Goal: Task Accomplishment & Management: Use online tool/utility

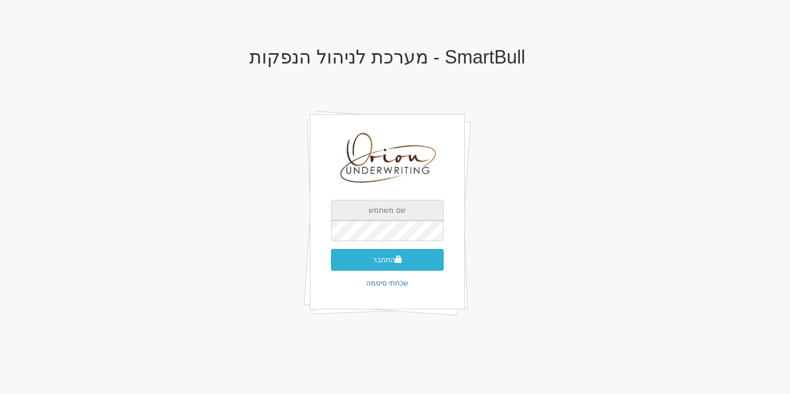
type input "[EMAIL_ADDRESS][DOMAIN_NAME]"
click at [421, 258] on button "התחבר" at bounding box center [387, 260] width 113 height 22
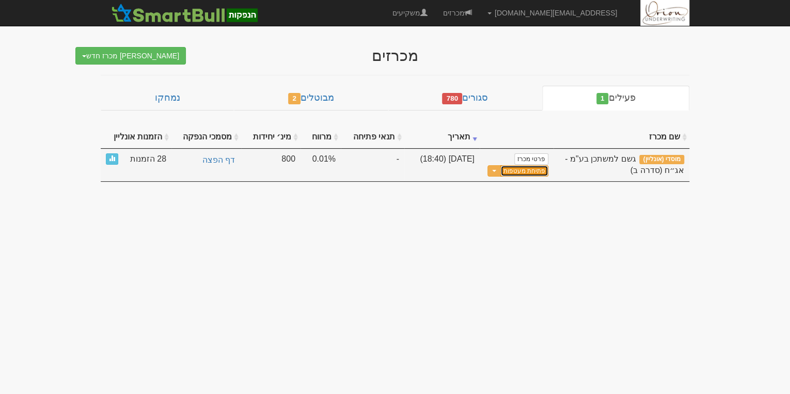
click at [529, 172] on button "פתיחת מעטפות" at bounding box center [524, 171] width 48 height 12
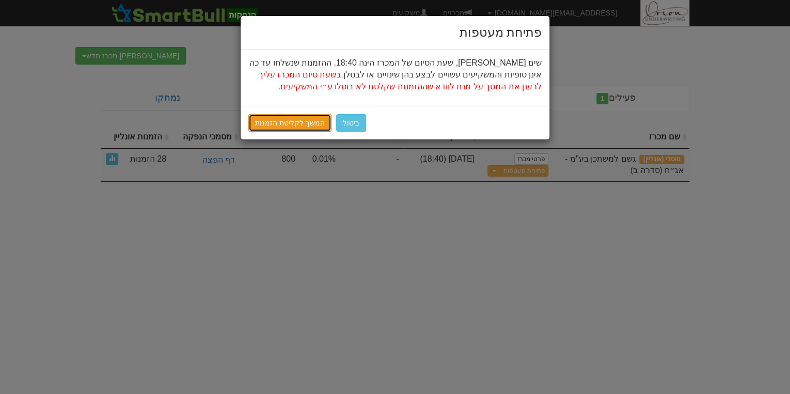
click at [308, 116] on link "המשך לקליטת הזמנות" at bounding box center [289, 123] width 83 height 18
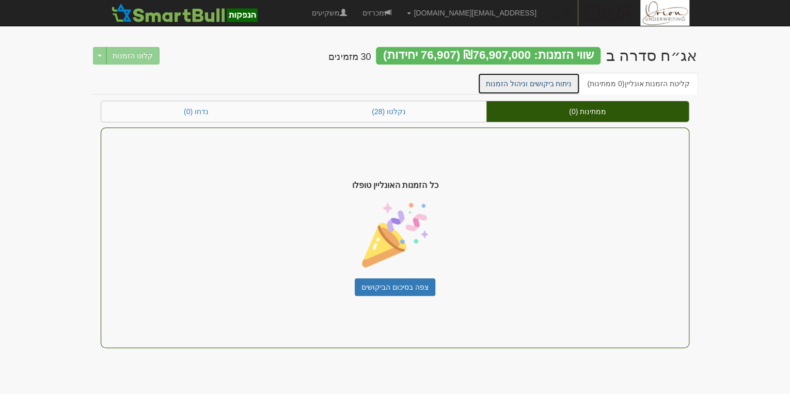
click at [506, 90] on link "ניתוח ביקושים וניהול הזמנות" at bounding box center [528, 84] width 103 height 22
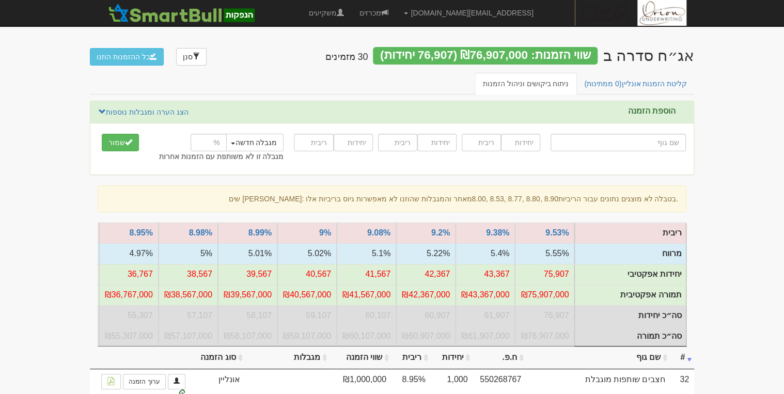
click at [692, 26] on nav "[EMAIL_ADDRESS][DOMAIN_NAME] הגדרות חשבונות הנפקה תבניות הודעות קיבול" at bounding box center [392, 13] width 784 height 26
click at [737, 4] on nav "hanpaka@orion-uw.com הגדרות חשבונות הנפקה תבניות הודעות קיבול" at bounding box center [392, 13] width 784 height 26
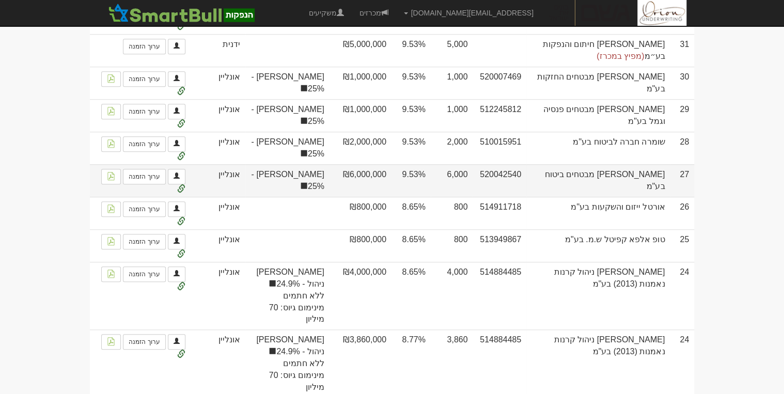
scroll to position [372, 0]
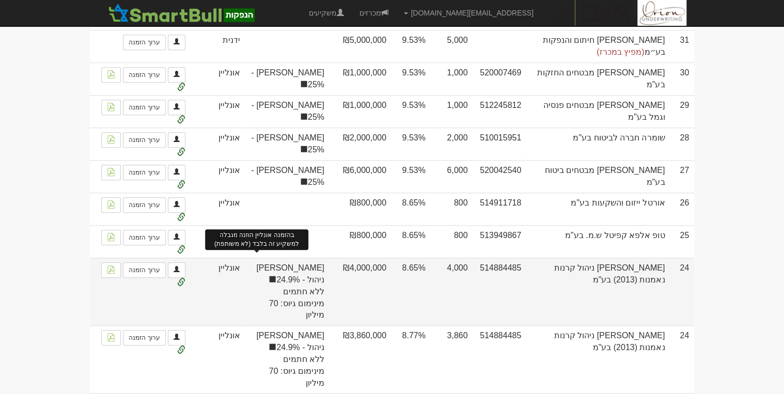
click at [268, 275] on span at bounding box center [272, 279] width 8 height 8
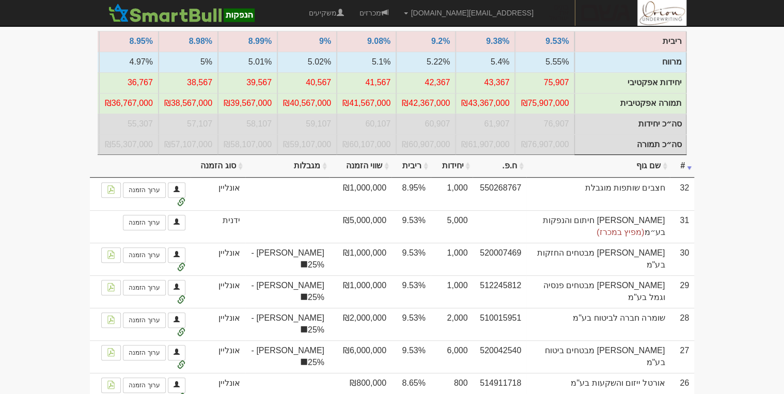
scroll to position [165, 0]
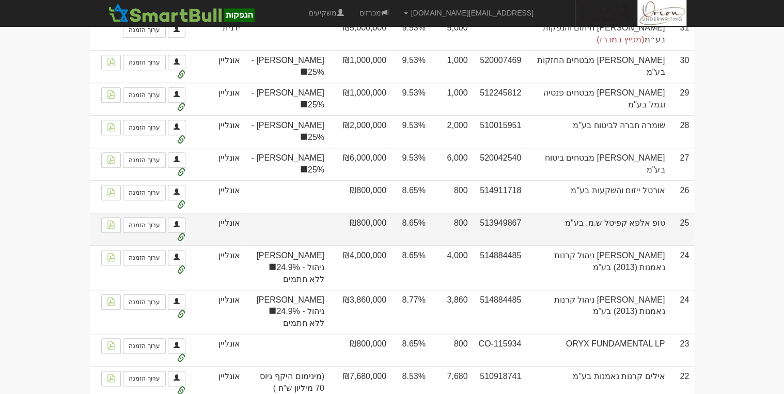
scroll to position [178, 0]
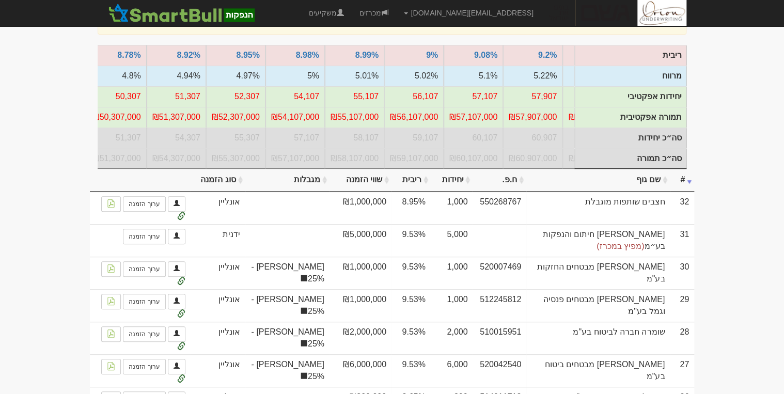
click at [419, 182] on th "ריבית" at bounding box center [410, 180] width 39 height 23
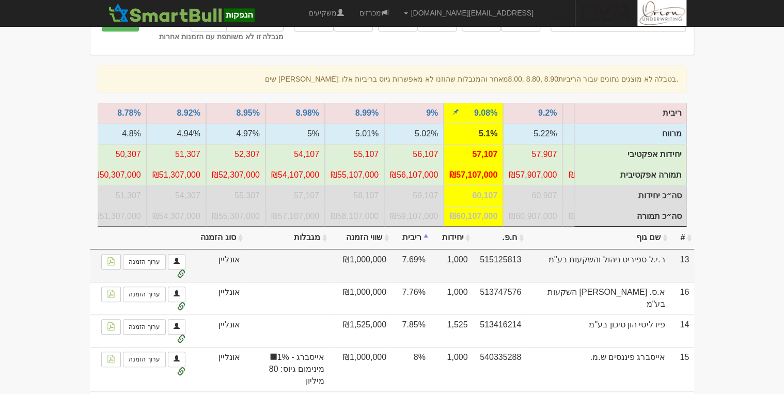
scroll to position [136, 0]
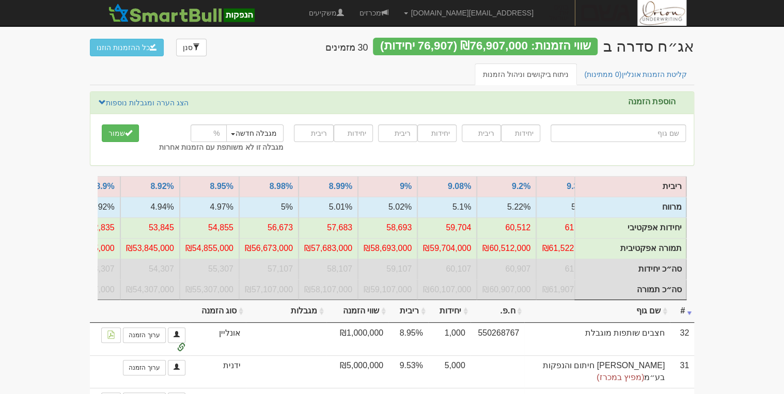
scroll to position [0, -85]
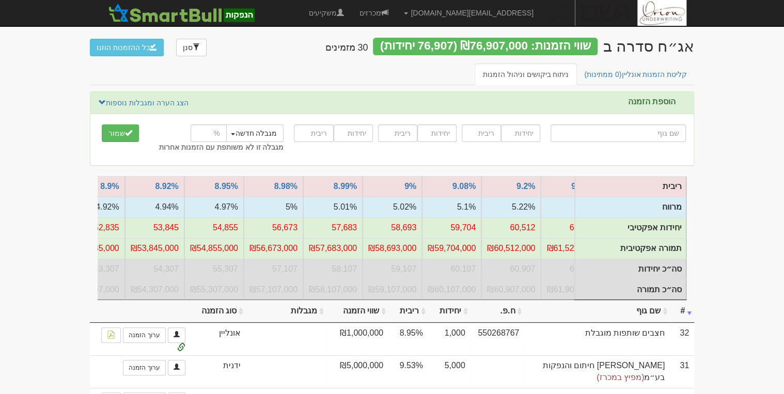
click at [410, 320] on th "ריבית" at bounding box center [408, 311] width 40 height 23
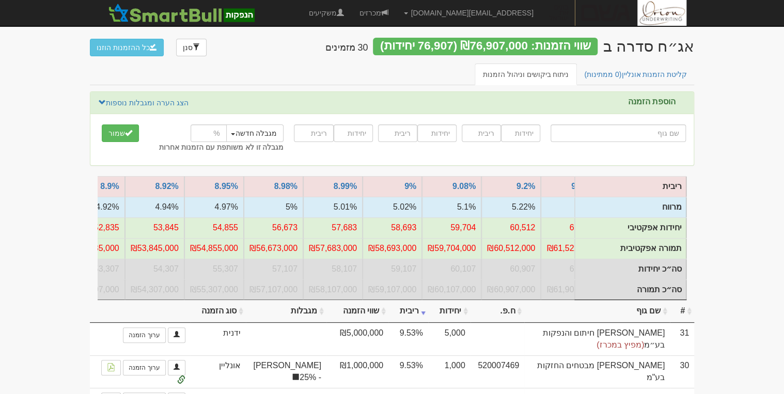
click at [410, 320] on th "ריבית" at bounding box center [408, 311] width 40 height 23
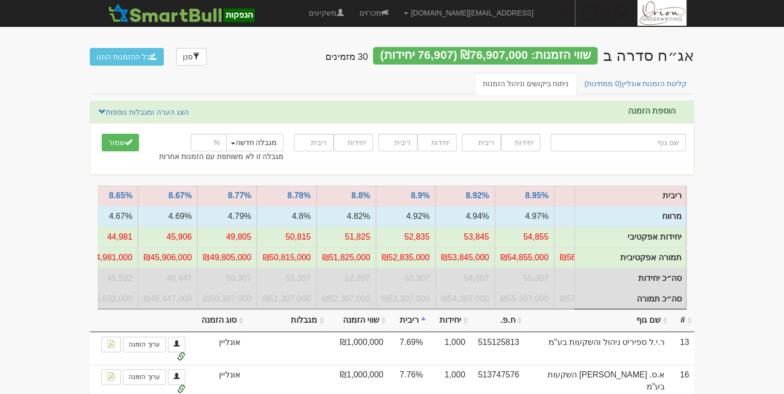
scroll to position [0, -384]
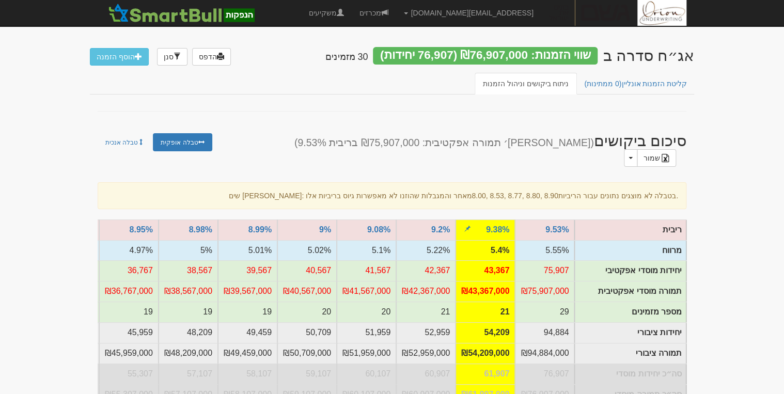
click at [491, 281] on td "₪43,367,000" at bounding box center [484, 291] width 59 height 21
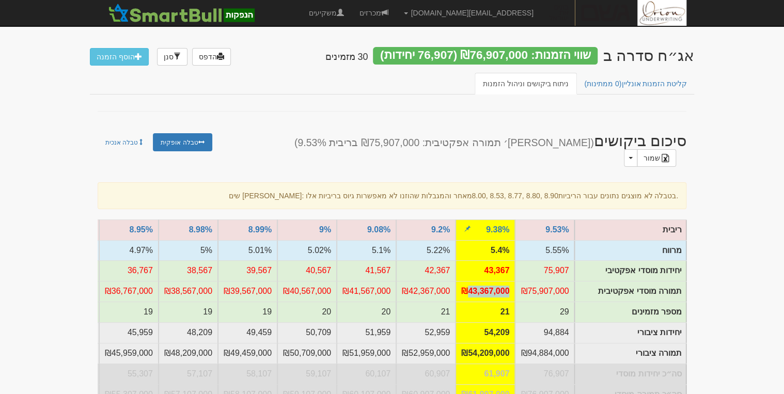
click at [491, 281] on td "₪43,367,000" at bounding box center [484, 291] width 59 height 21
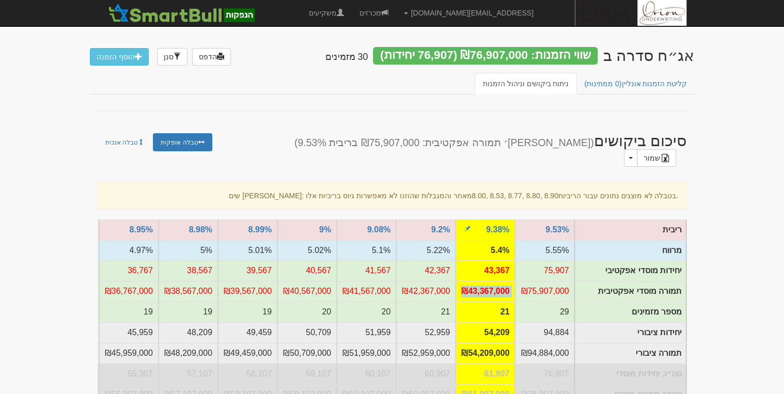
click at [491, 281] on td "₪43,367,000" at bounding box center [484, 291] width 59 height 21
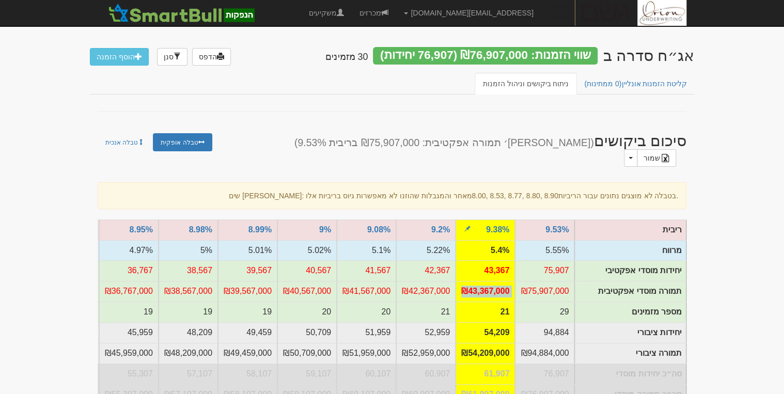
click at [490, 281] on td "₪43,367,000" at bounding box center [484, 291] width 59 height 21
drag, startPoint x: 490, startPoint y: 274, endPoint x: 467, endPoint y: 277, distance: 23.4
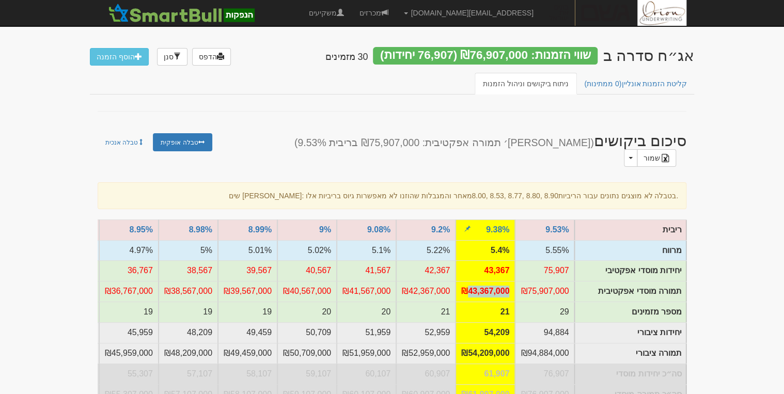
click at [467, 281] on td "₪43,367,000" at bounding box center [484, 291] width 59 height 21
click at [469, 281] on td "₪43,367,000" at bounding box center [484, 291] width 59 height 21
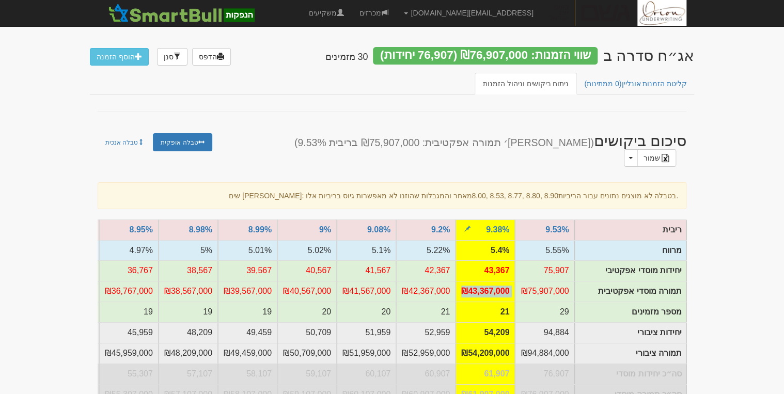
click at [469, 281] on td "₪43,367,000" at bounding box center [484, 291] width 59 height 21
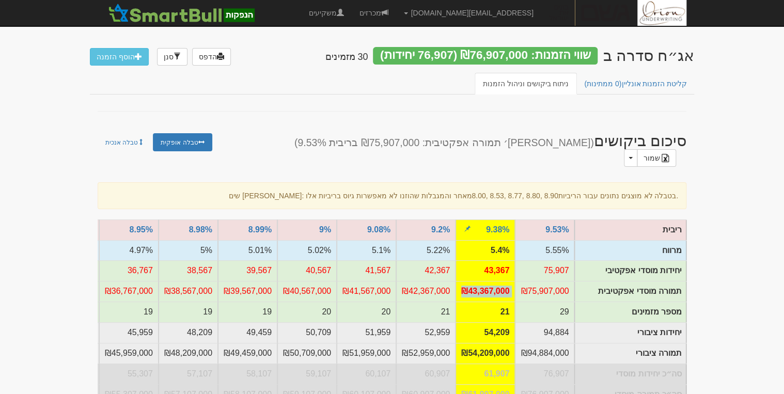
click at [469, 281] on td "₪43,367,000" at bounding box center [484, 291] width 59 height 21
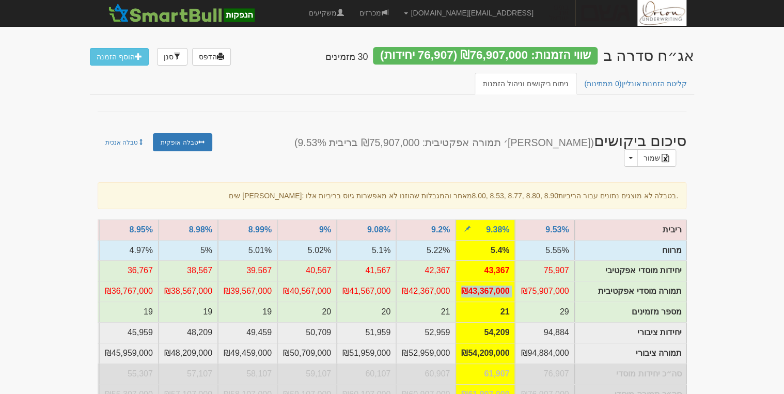
click at [469, 281] on td "₪43,367,000" at bounding box center [484, 291] width 59 height 21
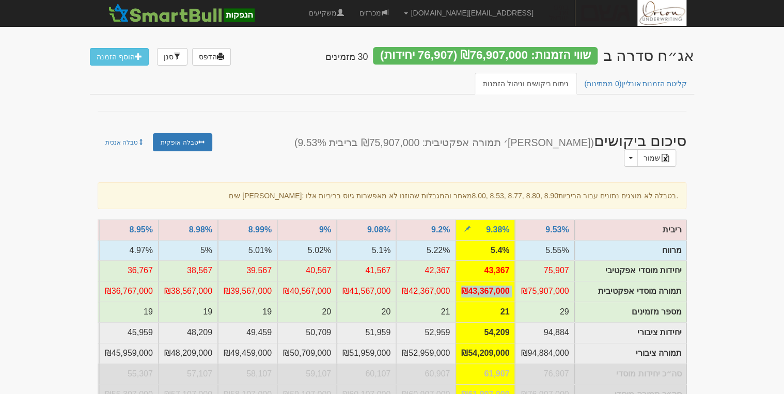
click at [469, 281] on td "₪43,367,000" at bounding box center [484, 291] width 59 height 21
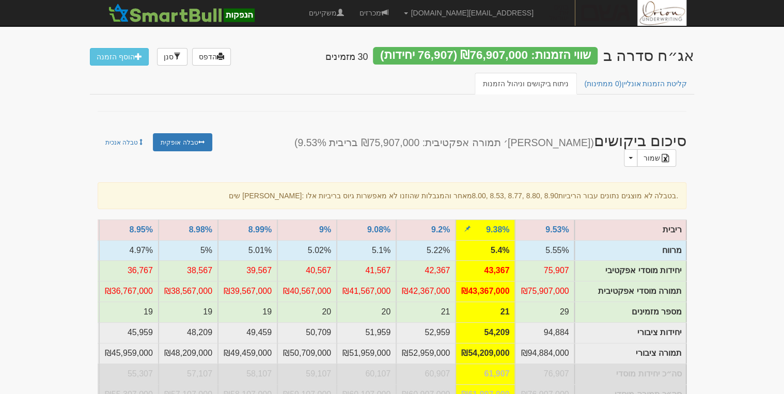
click at [469, 281] on td "₪43,367,000" at bounding box center [484, 291] width 59 height 21
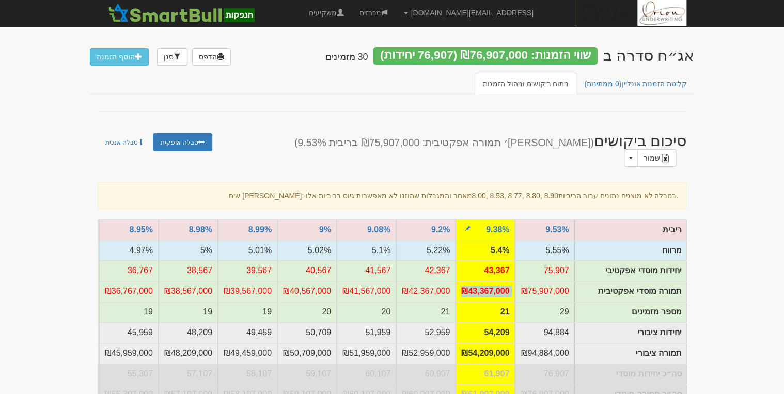
click at [469, 281] on td "₪43,367,000" at bounding box center [484, 291] width 59 height 21
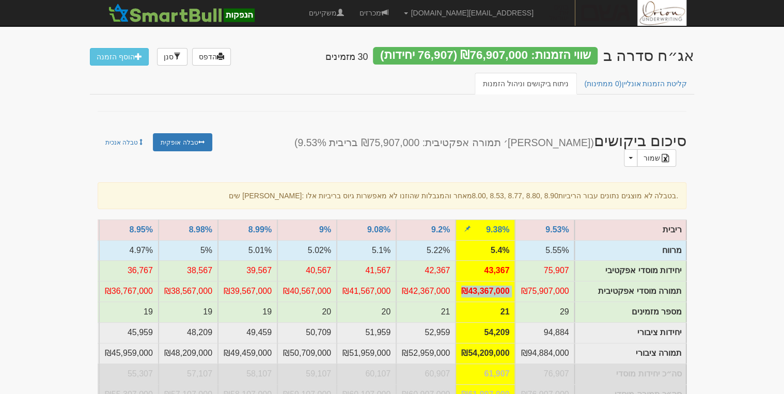
click at [469, 281] on td "₪43,367,000" at bounding box center [484, 291] width 59 height 21
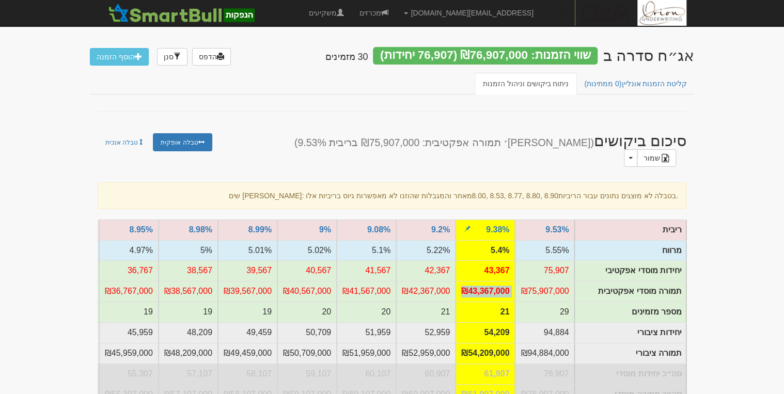
click at [469, 281] on td "₪43,367,000" at bounding box center [484, 291] width 59 height 21
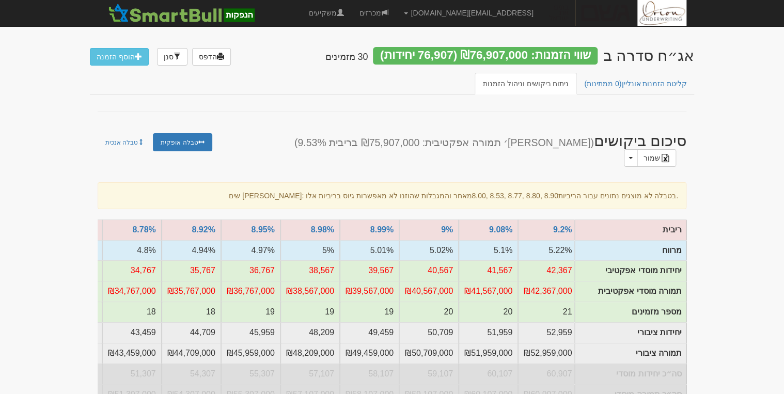
scroll to position [0, -75]
